Goal: Information Seeking & Learning: Learn about a topic

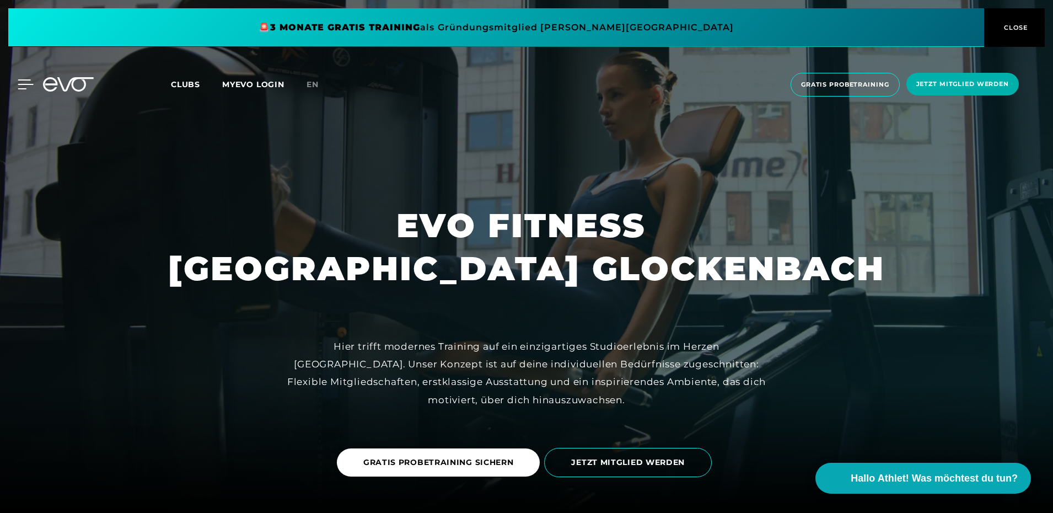
click at [21, 83] on icon at bounding box center [26, 84] width 16 height 10
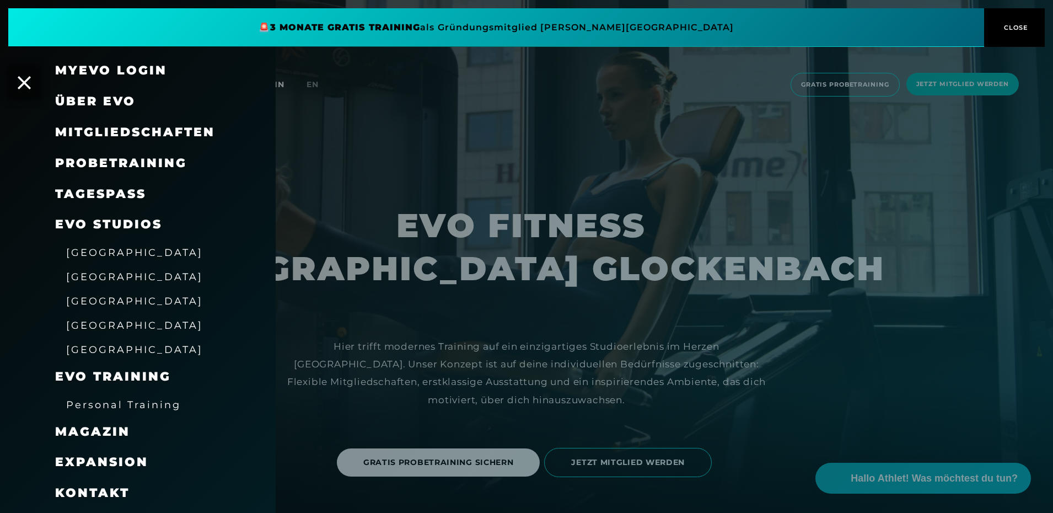
click at [96, 328] on span "[GEOGRAPHIC_DATA]" at bounding box center [134, 325] width 137 height 12
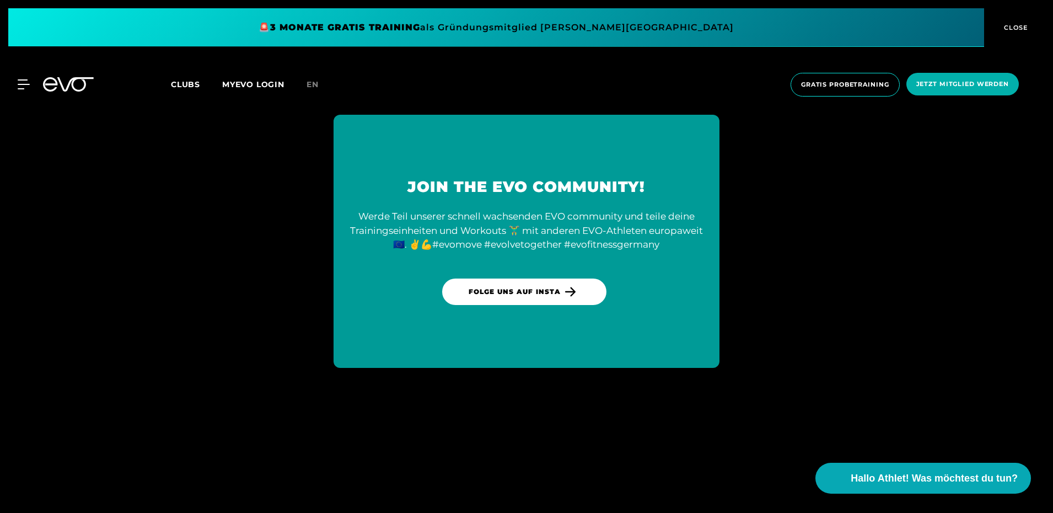
scroll to position [2647, 0]
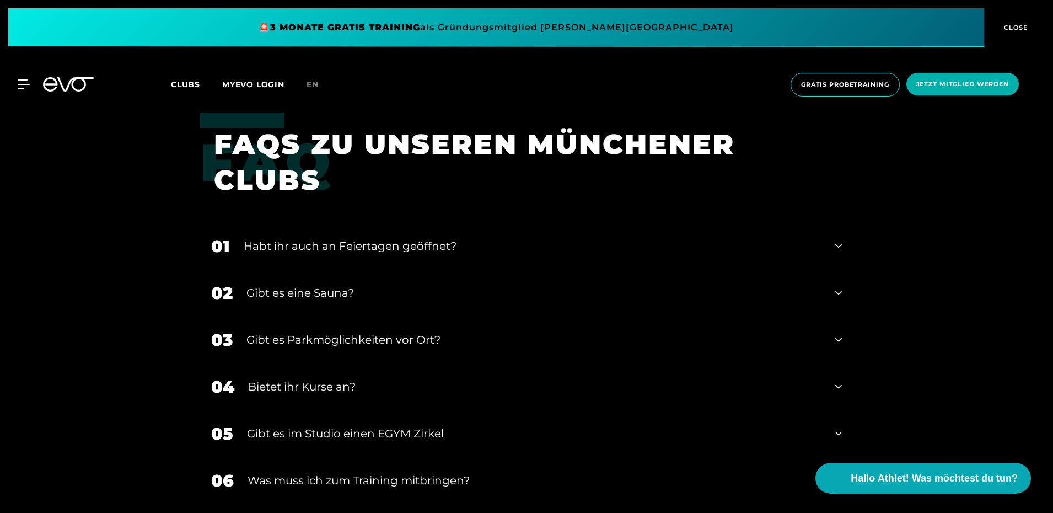
click at [835, 239] on icon at bounding box center [838, 245] width 7 height 13
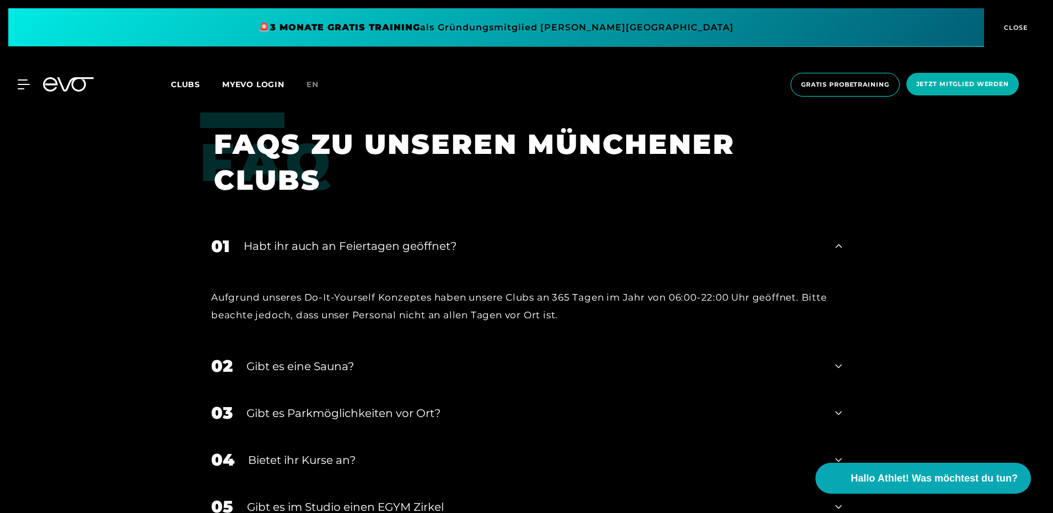
click at [834, 223] on div "01 Habt ihr auch an Feiertagen geöffnet?" at bounding box center [526, 246] width 653 height 47
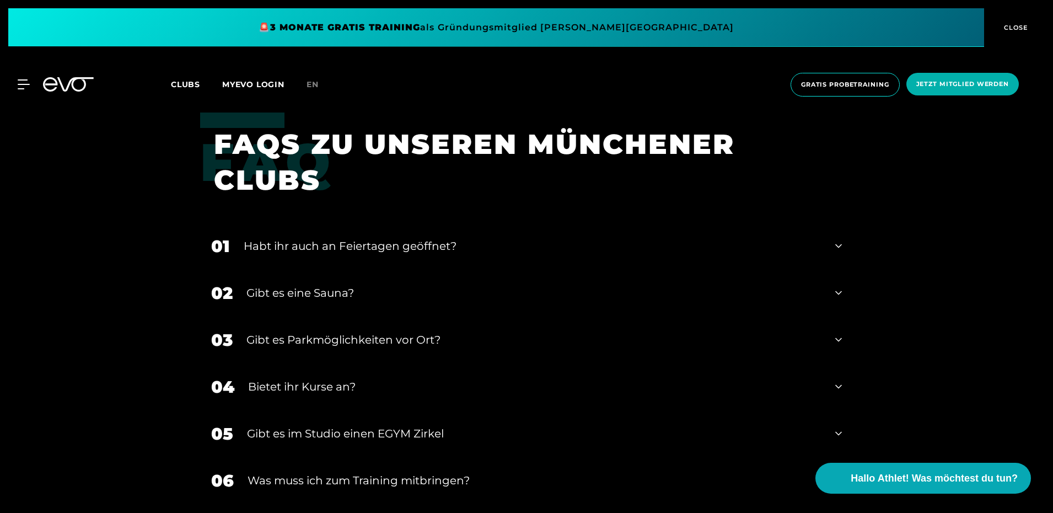
click at [838, 286] on icon at bounding box center [838, 292] width 7 height 13
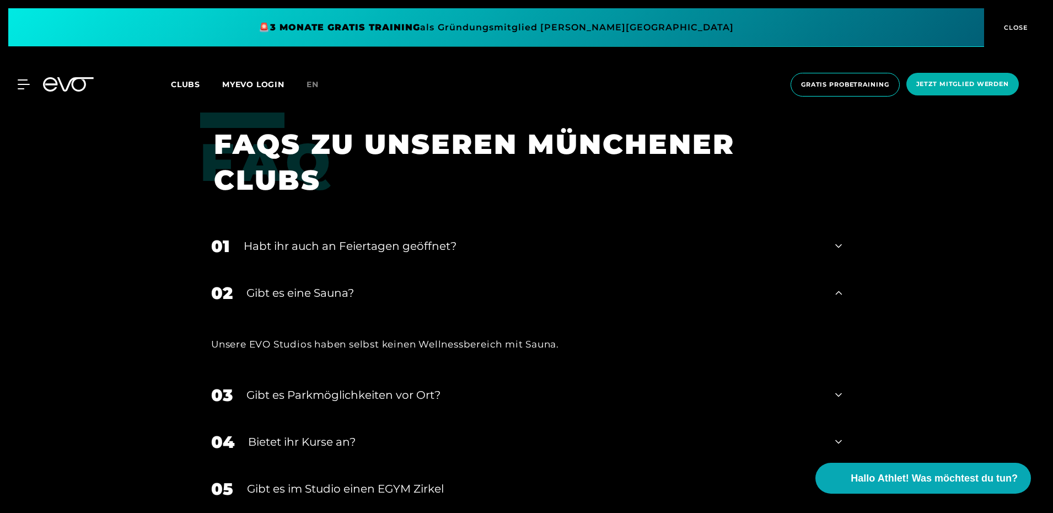
click at [837, 291] on icon at bounding box center [838, 293] width 7 height 4
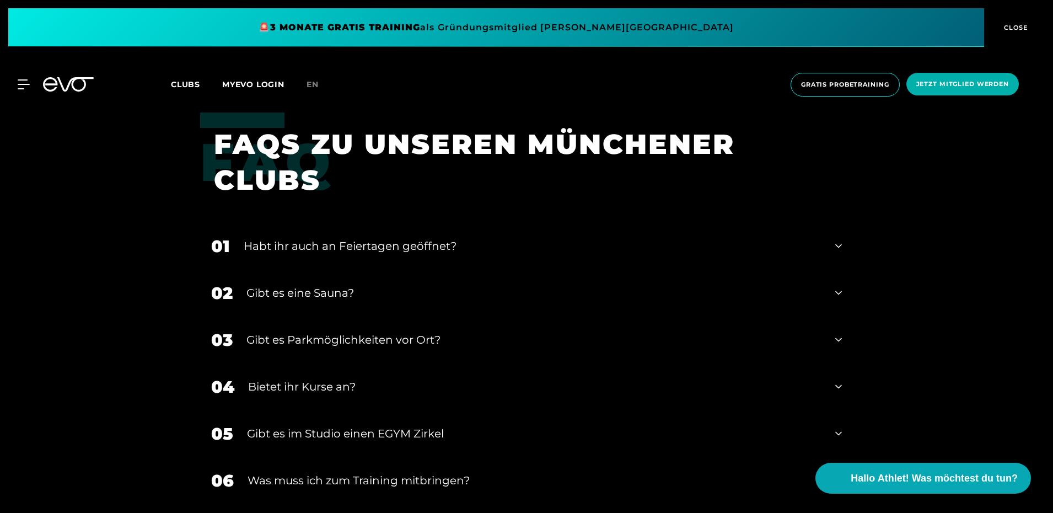
scroll to position [2757, 0]
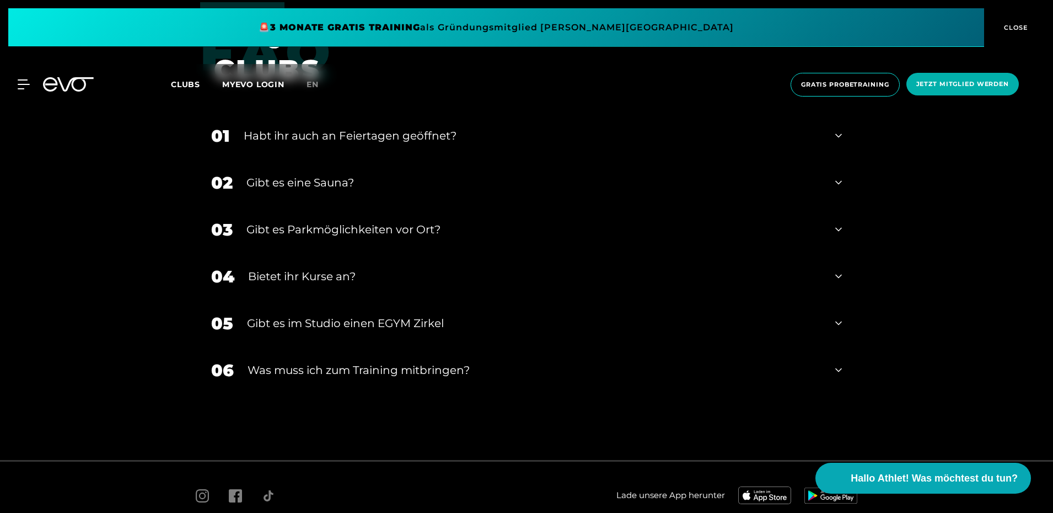
click at [839, 223] on icon at bounding box center [838, 229] width 7 height 13
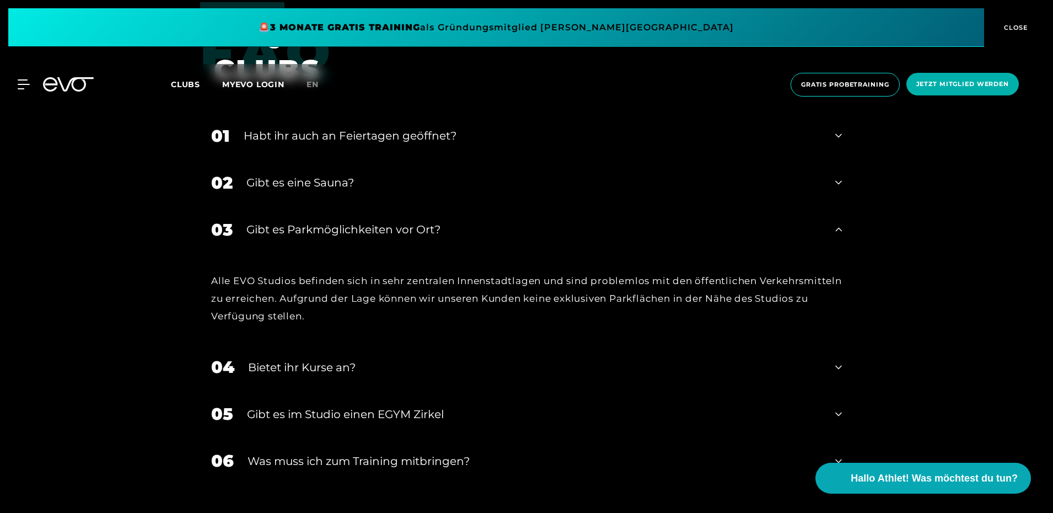
click at [842, 223] on icon at bounding box center [838, 229] width 7 height 13
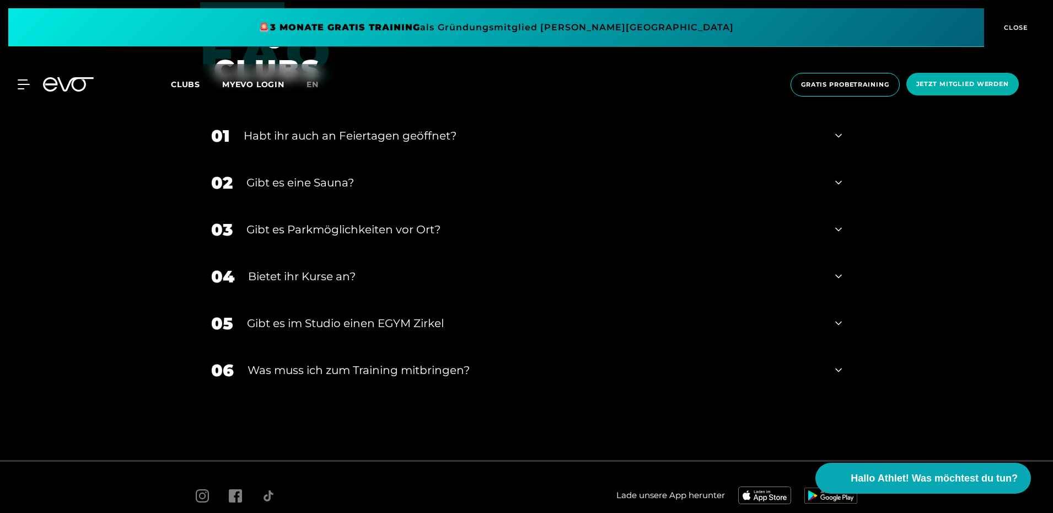
click at [834, 253] on div "04 Bietet ihr [DEMOGRAPHIC_DATA]?" at bounding box center [526, 276] width 653 height 47
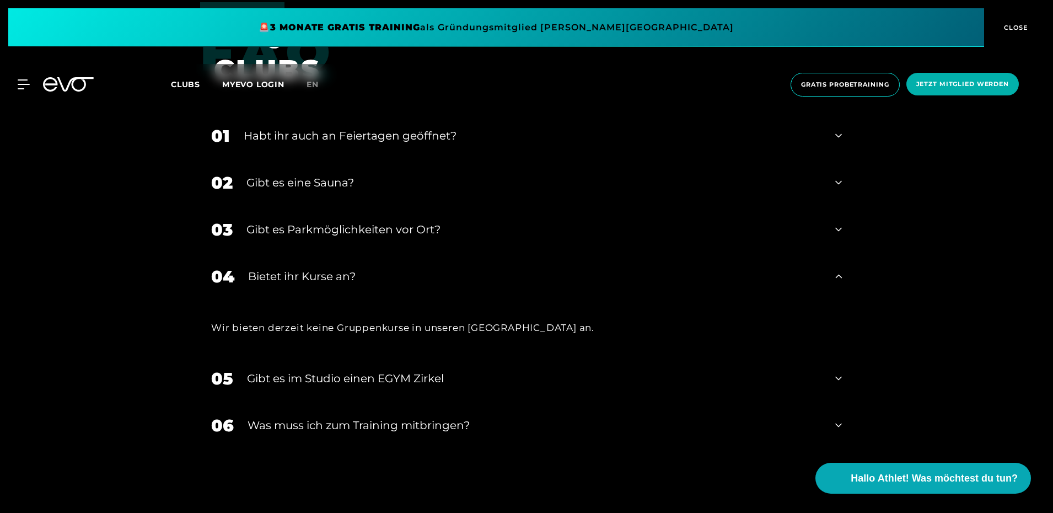
click at [834, 253] on div "04 Bietet ihr [DEMOGRAPHIC_DATA]?" at bounding box center [526, 276] width 653 height 47
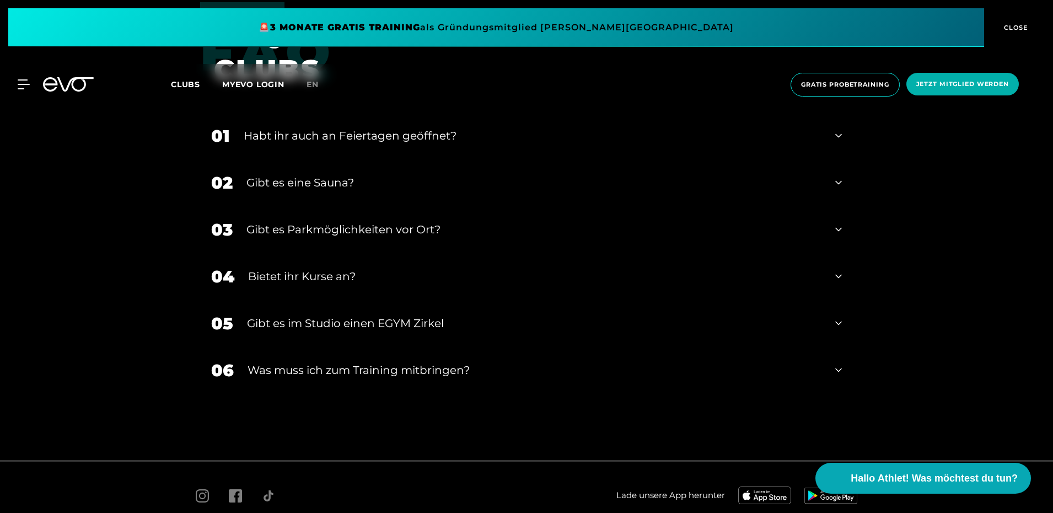
click at [846, 300] on div "05 Gibt es im Studio einen EGYM Zirkel" at bounding box center [526, 323] width 653 height 47
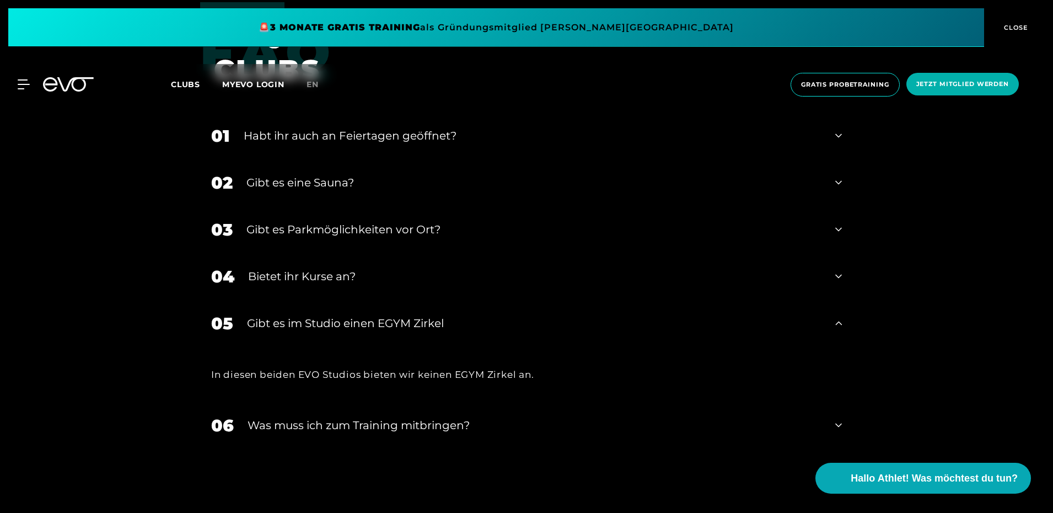
click at [846, 300] on div "05 Gibt es im Studio einen EGYM Zirkel" at bounding box center [526, 323] width 653 height 47
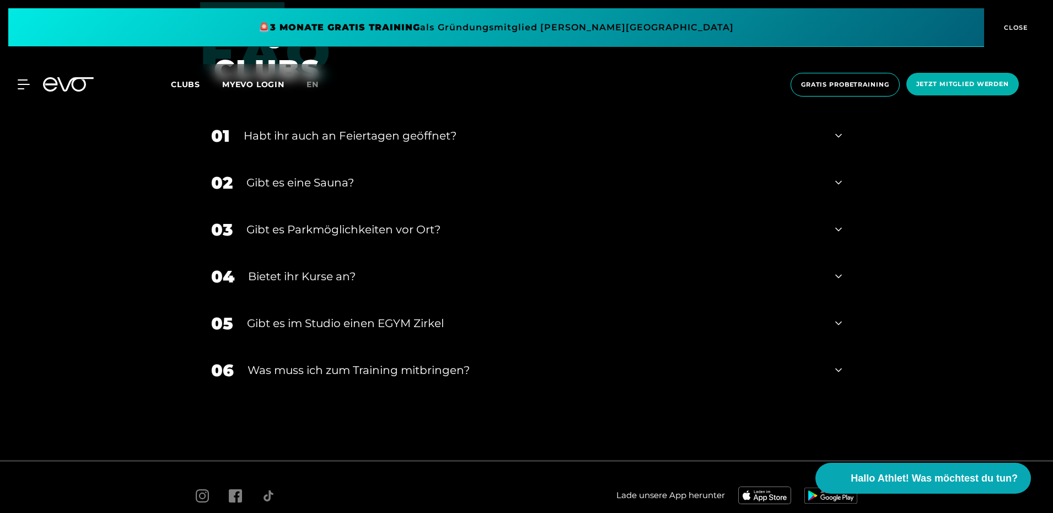
click at [860, 329] on div "FAQ FAQS ZU UNSEREN MÜNCHENER CLUBS 01 Habt ihr auch an Feiertagen geöffnet? 02…" at bounding box center [526, 225] width 1053 height 447
click at [830, 347] on div "06 Was muss ich zum Training mitbringen?" at bounding box center [526, 370] width 653 height 47
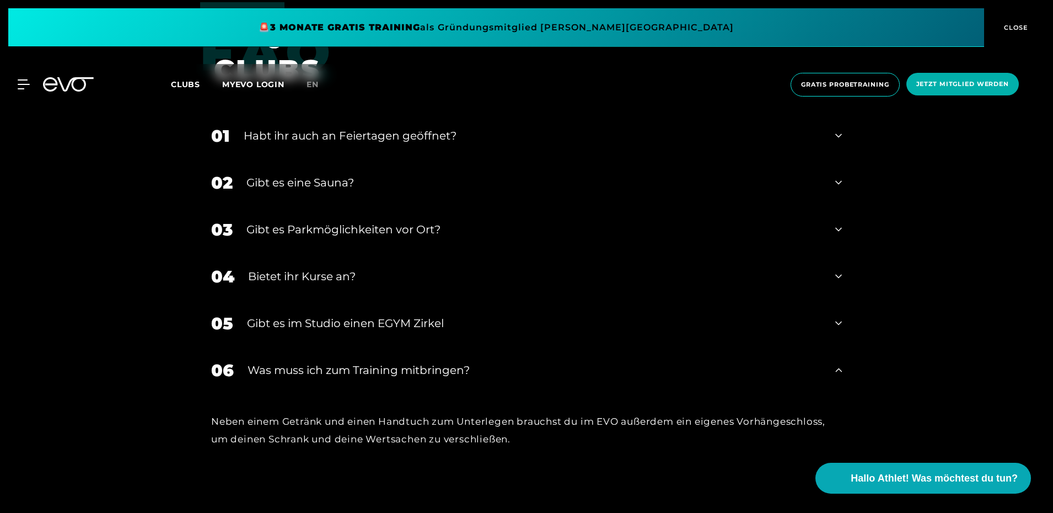
click at [839, 363] on icon at bounding box center [838, 369] width 7 height 13
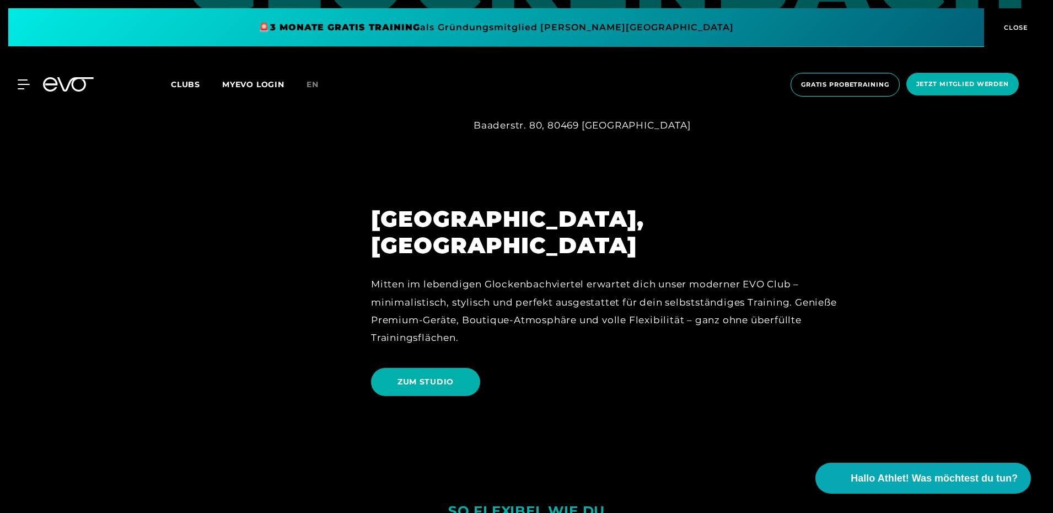
scroll to position [551, 0]
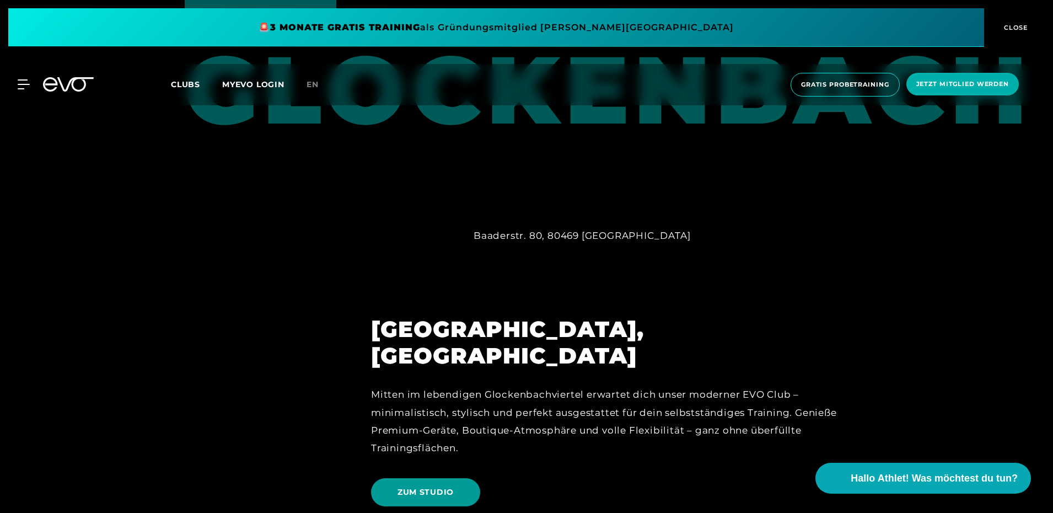
click at [439, 486] on span "ZUM STUDIO" at bounding box center [426, 492] width 56 height 12
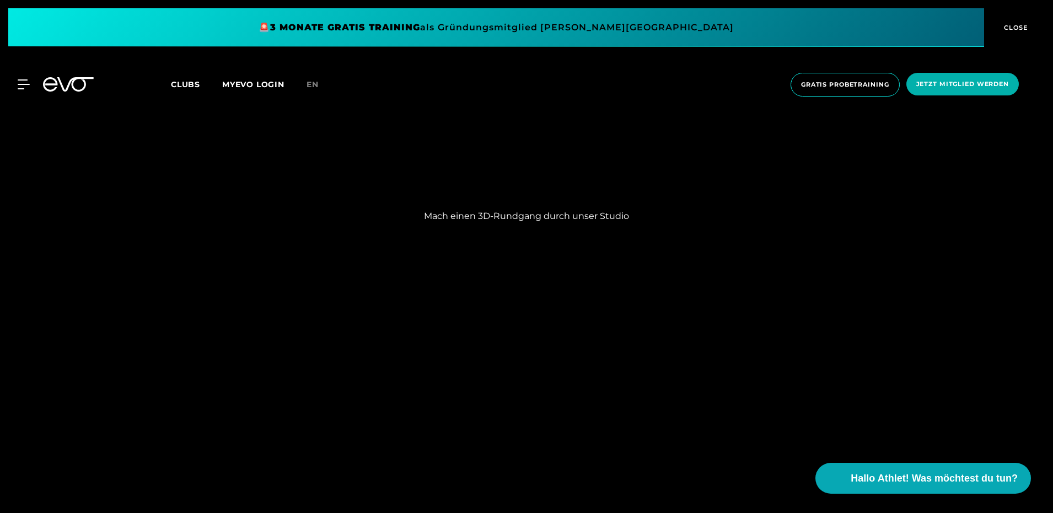
scroll to position [937, 0]
